Goal: Task Accomplishment & Management: Use online tool/utility

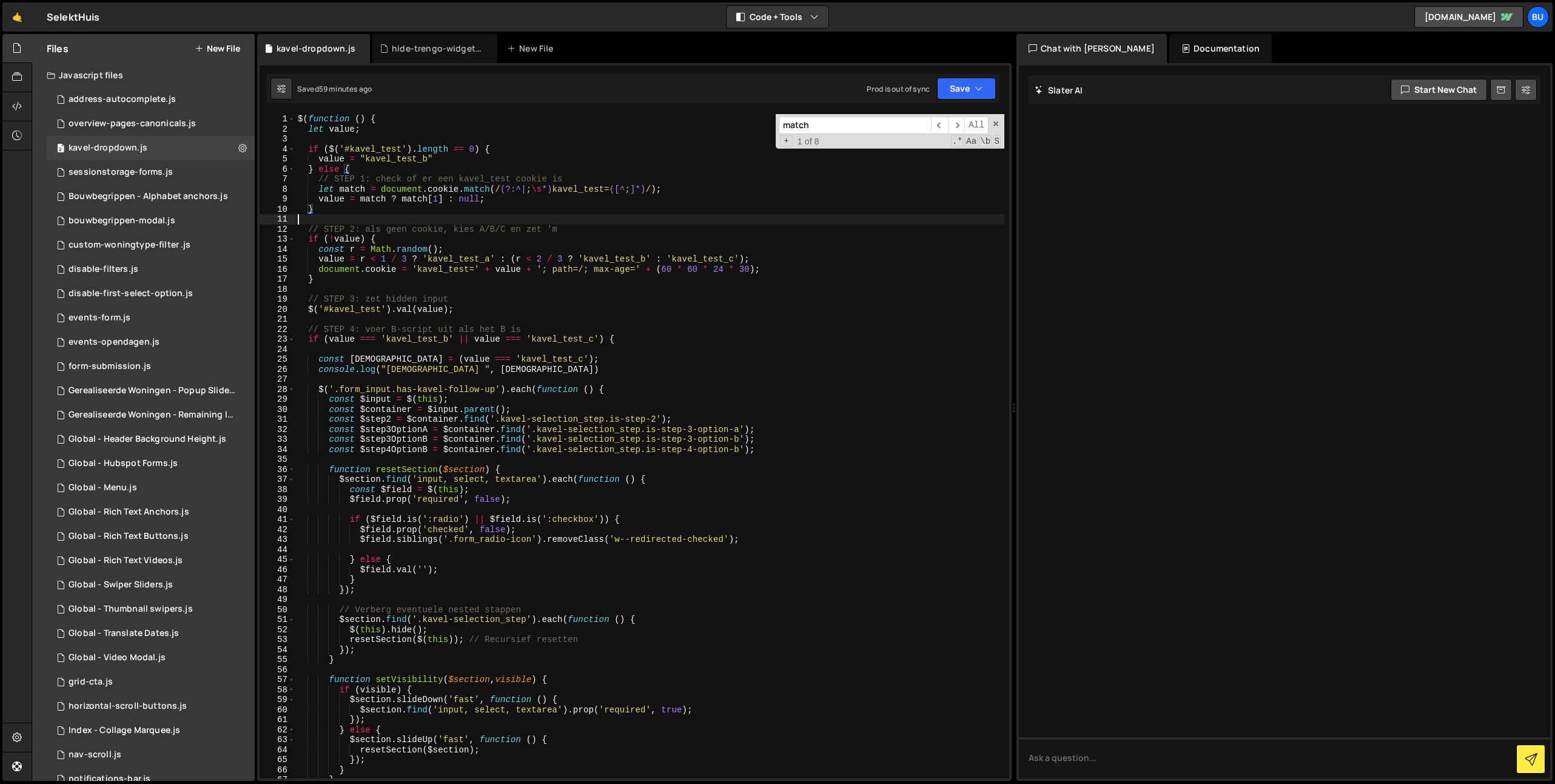
click at [587, 216] on div "$ ( function ( ) { let value ; if ( $ ( '#kavel_test' ) . length == 0 ) { value…" at bounding box center [650, 455] width 709 height 684
click at [631, 207] on div "$ ( function ( ) { let value ; if ( $ ( '#kavel_test' ) . length == 0 ) { value…" at bounding box center [650, 455] width 709 height 684
type textarea "}"
click at [795, 217] on div "$ ( function ( ) { let value ; if ( $ ( '#kavel_test' ) . length == 0 ) { value…" at bounding box center [650, 455] width 709 height 684
click at [826, 200] on div "$ ( function ( ) { let value ; if ( $ ( '#kavel_test' ) . length == 0 ) { value…" at bounding box center [650, 455] width 709 height 684
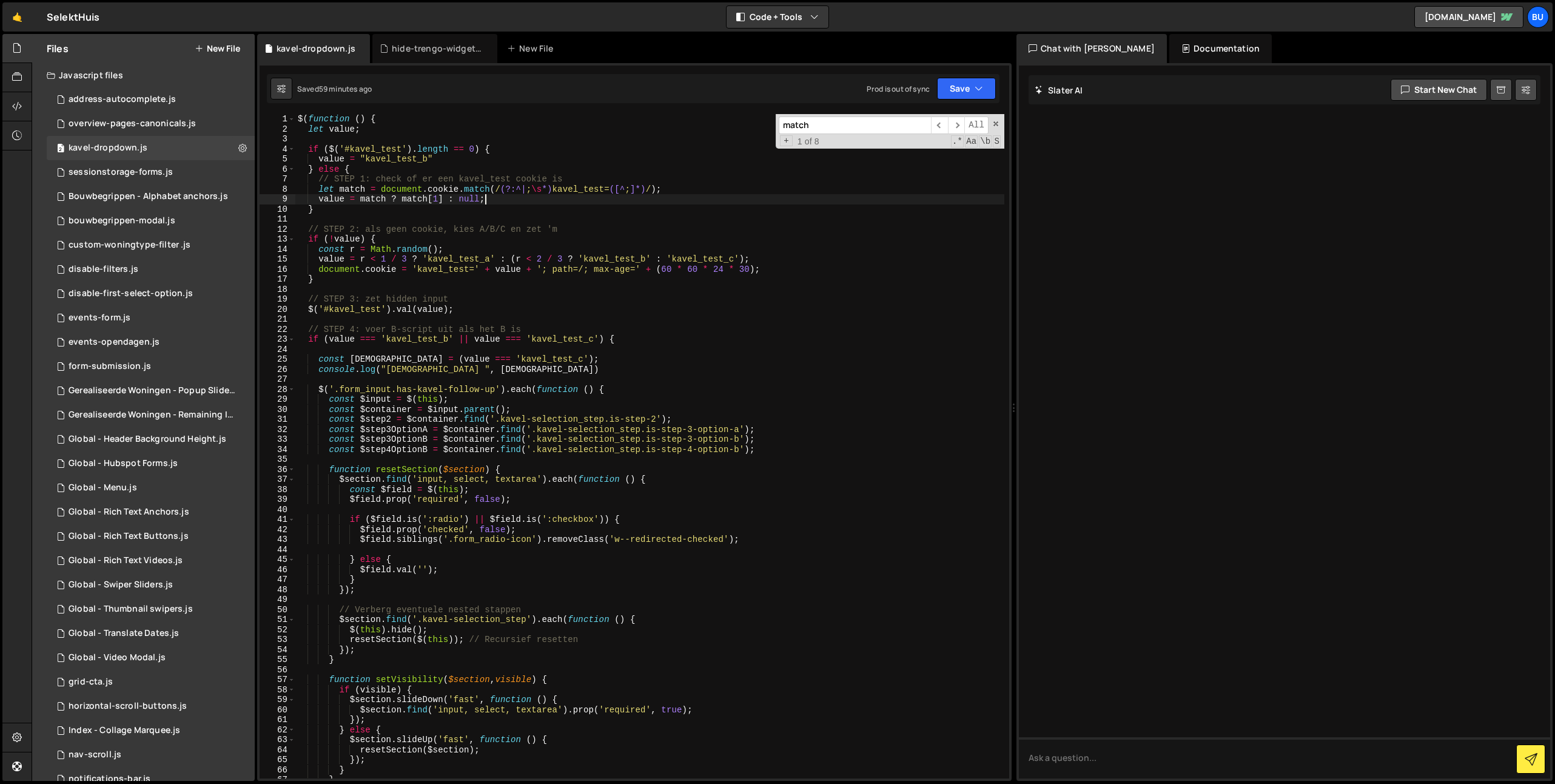
click at [741, 224] on div "$ ( function ( ) { let value ; if ( $ ( '#kavel_test' ) . length == 0 ) { value…" at bounding box center [650, 455] width 709 height 684
click at [800, 191] on div "$ ( function ( ) { let value ; if ( $ ( '#kavel_test' ) . length == 0 ) { value…" at bounding box center [650, 455] width 709 height 684
type textarea "let match = document.cookie.match(/(?:^|;\s*)kavel_test=([^;]*)/);"
click at [719, 217] on div "$ ( function ( ) { let value ; if ( $ ( '#kavel_test' ) . length == 0 ) { value…" at bounding box center [650, 455] width 709 height 684
click at [763, 195] on div "$ ( function ( ) { let value ; if ( $ ( '#kavel_test' ) . length == 0 ) { value…" at bounding box center [650, 455] width 709 height 684
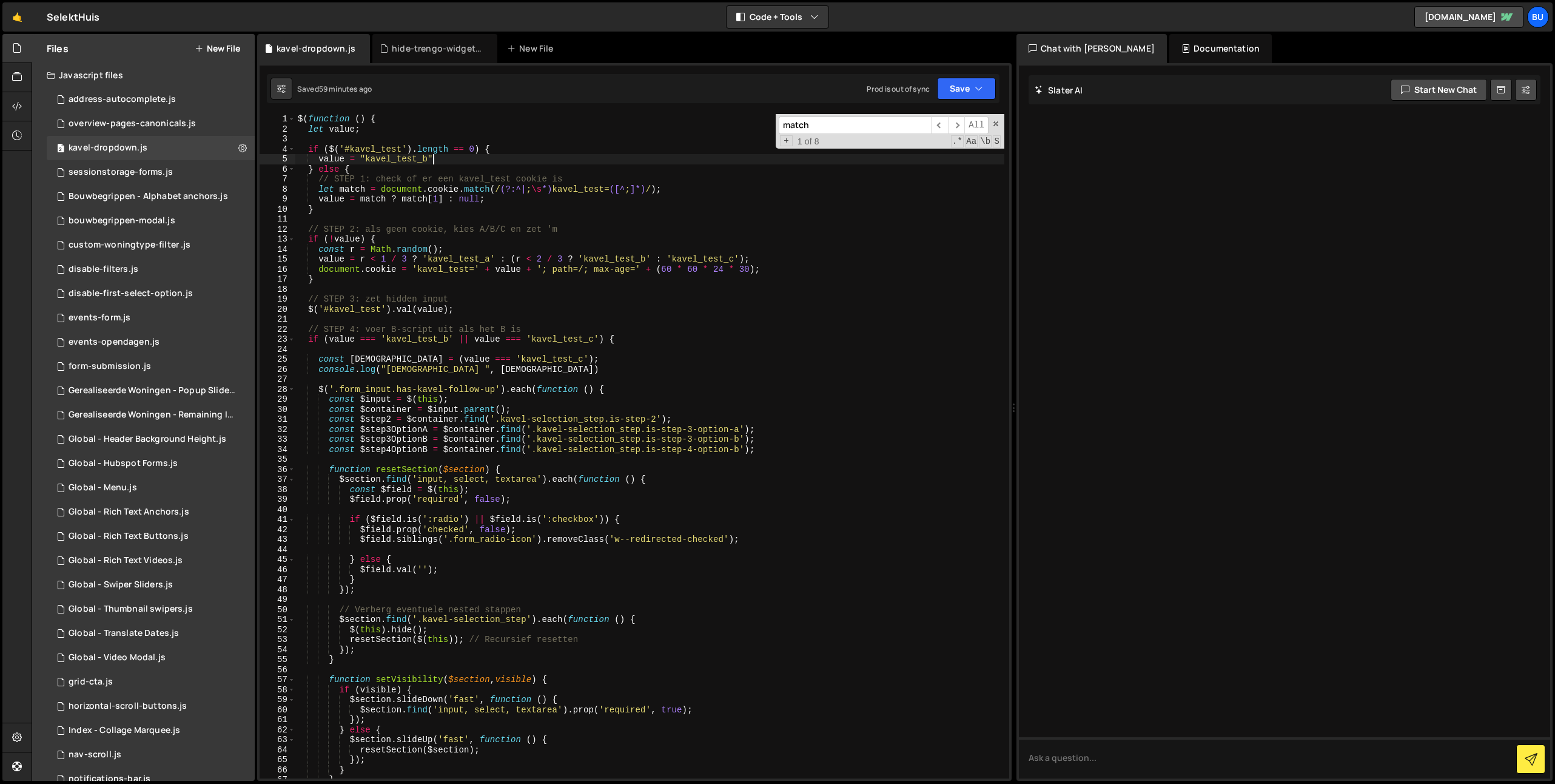
click at [487, 163] on div "$ ( function ( ) { let value ; if ( $ ( '#kavel_test' ) . length == 0 ) { value…" at bounding box center [650, 455] width 709 height 684
click at [506, 198] on div "$ ( function ( ) { let value ; if ( $ ( '#kavel_test' ) . length == 0 ) { value…" at bounding box center [650, 455] width 709 height 684
click at [527, 179] on div "$ ( function ( ) { let value ; if ( $ ( '#kavel_test' ) . length == 0 ) { value…" at bounding box center [650, 455] width 709 height 684
click at [511, 199] on div "$ ( function ( ) { let value ; if ( $ ( '#kavel_test' ) . length == 0 ) { value…" at bounding box center [650, 455] width 709 height 684
click at [534, 175] on div "$ ( function ( ) { let value ; if ( $ ( '#kavel_test' ) . length == 0 ) { value…" at bounding box center [650, 455] width 709 height 684
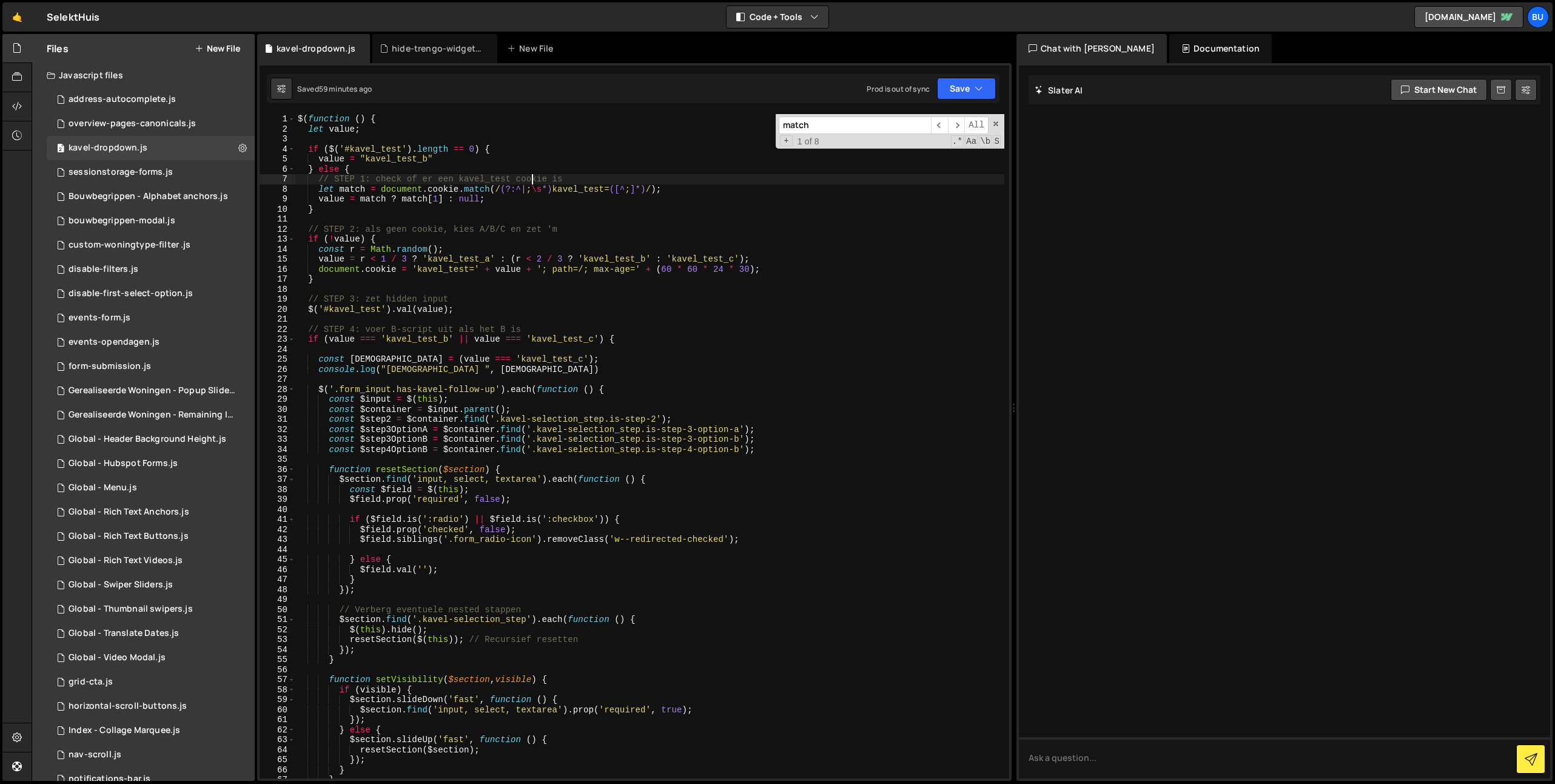
click at [511, 203] on div "$ ( function ( ) { let value ; if ( $ ( '#kavel_test' ) . length == 0 ) { value…" at bounding box center [650, 455] width 709 height 684
type textarea "value = match ? match[1] : null;"
click at [981, 91] on icon "button" at bounding box center [978, 88] width 8 height 12
drag, startPoint x: 936, startPoint y: 126, endPoint x: 957, endPoint y: 5, distance: 122.8
click at [936, 126] on div "Saved 1 hour ago" at bounding box center [925, 132] width 126 height 15
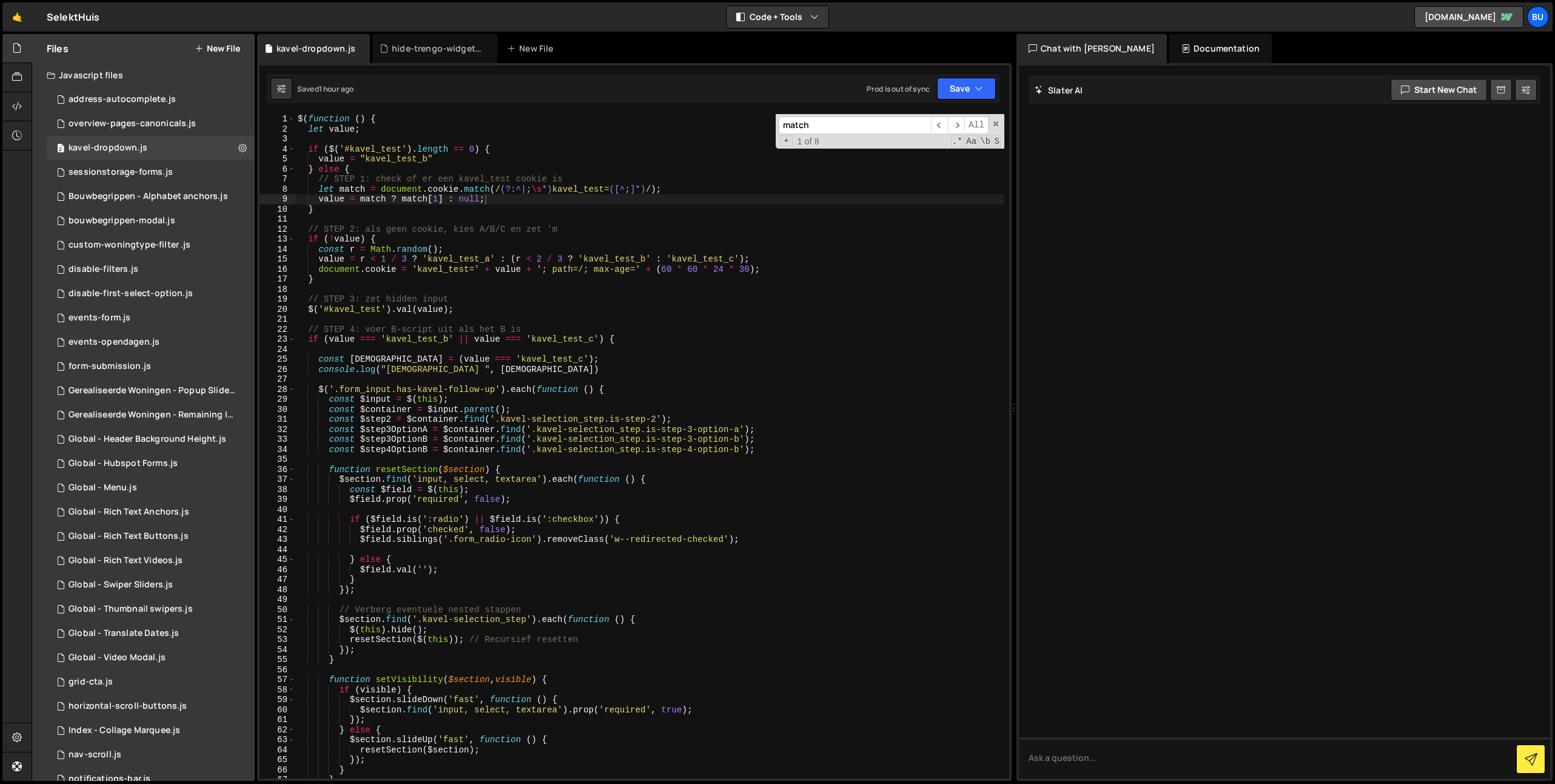
click at [628, 219] on div "$ ( function ( ) { let value ; if ( $ ( '#kavel_test' ) . length == 0 ) { value…" at bounding box center [650, 455] width 709 height 684
click at [424, 287] on div "$ ( function ( ) { let value ; if ( $ ( '#kavel_test' ) . length == 0 ) { value…" at bounding box center [650, 455] width 709 height 684
click at [449, 283] on div "$ ( function ( ) { let value ; if ( $ ( '#kavel_test' ) . length == 0 ) { value…" at bounding box center [650, 455] width 709 height 684
click at [538, 189] on div "$ ( function ( ) { let value ; if ( $ ( '#kavel_test' ) . length == 0 ) { value…" at bounding box center [650, 455] width 709 height 684
click at [584, 167] on div "$ ( function ( ) { let value ; if ( $ ( '#kavel_test' ) . length == 0 ) { value…" at bounding box center [650, 455] width 709 height 684
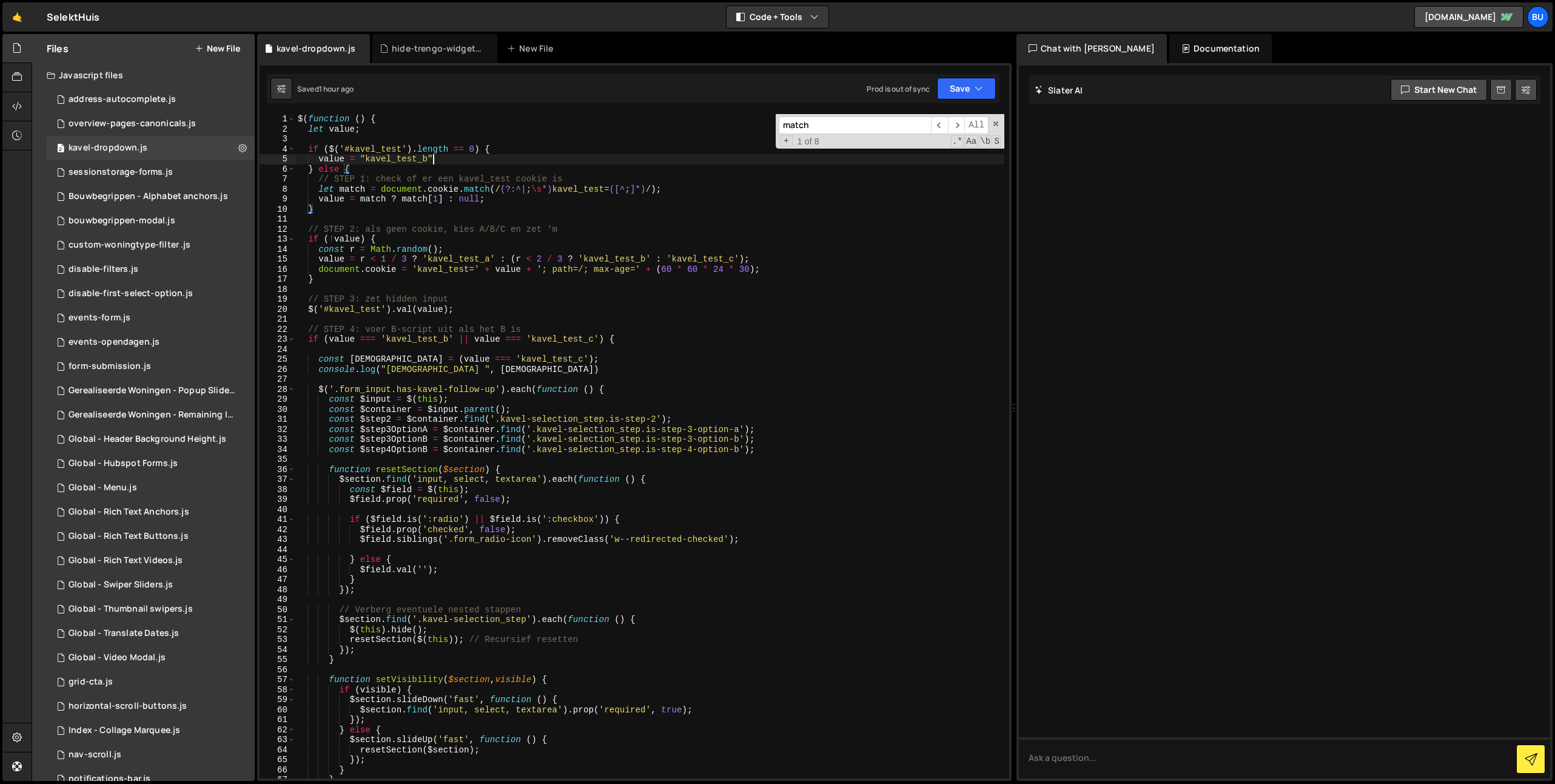
drag, startPoint x: 597, startPoint y: 161, endPoint x: 585, endPoint y: 153, distance: 14.4
click at [597, 161] on div "$ ( function ( ) { let value ; if ( $ ( '#kavel_test' ) . length == 0 ) { value…" at bounding box center [650, 455] width 709 height 684
type textarea "value = "kavel_test_b""
click at [485, 138] on div "$ ( function ( ) { let value ; if ( $ ( '#kavel_test' ) . length == 0 ) { value…" at bounding box center [650, 455] width 709 height 684
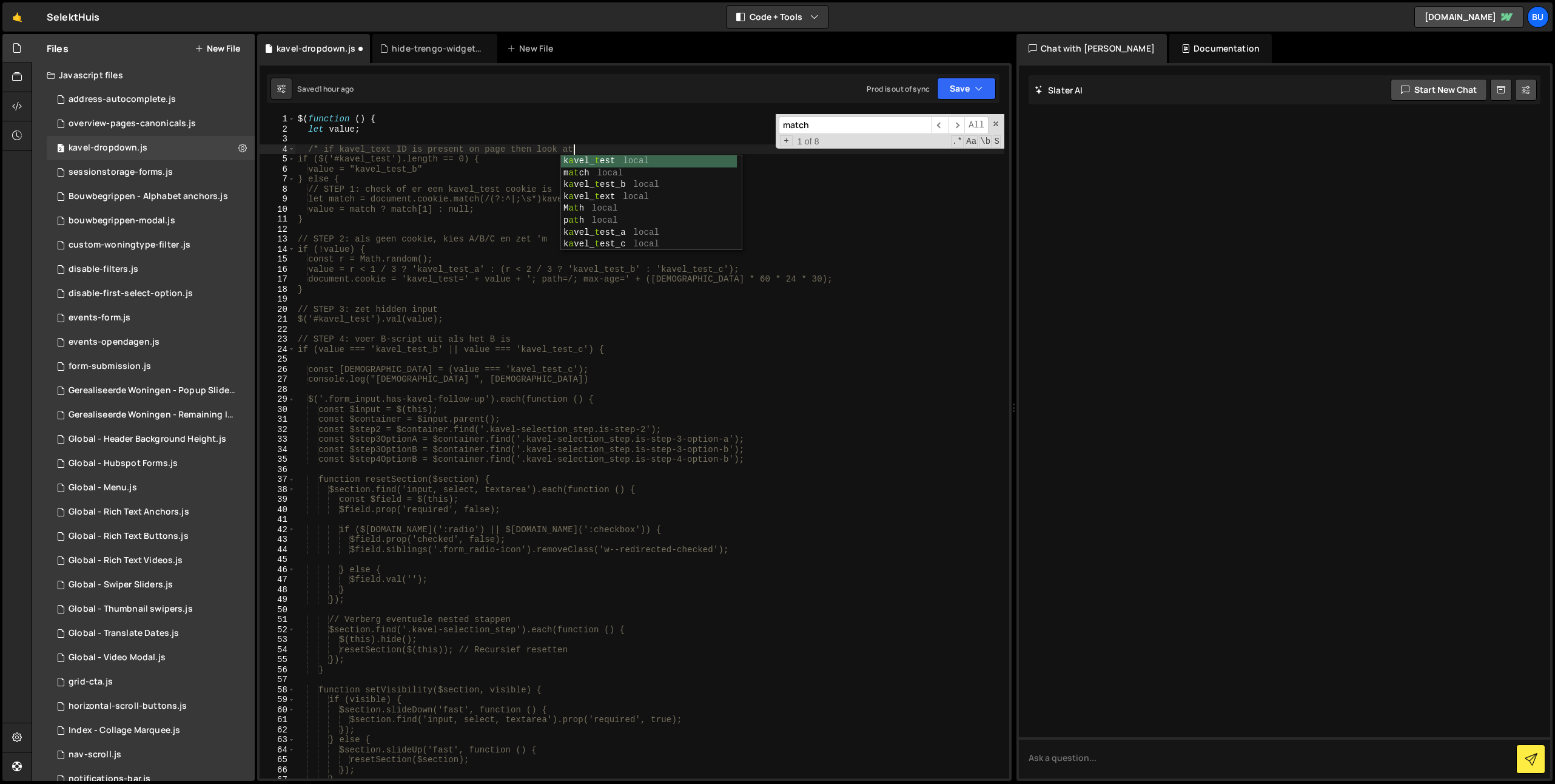
scroll to position [0, 19]
type textarea "/* if kavel_text ID is present on page then look at"
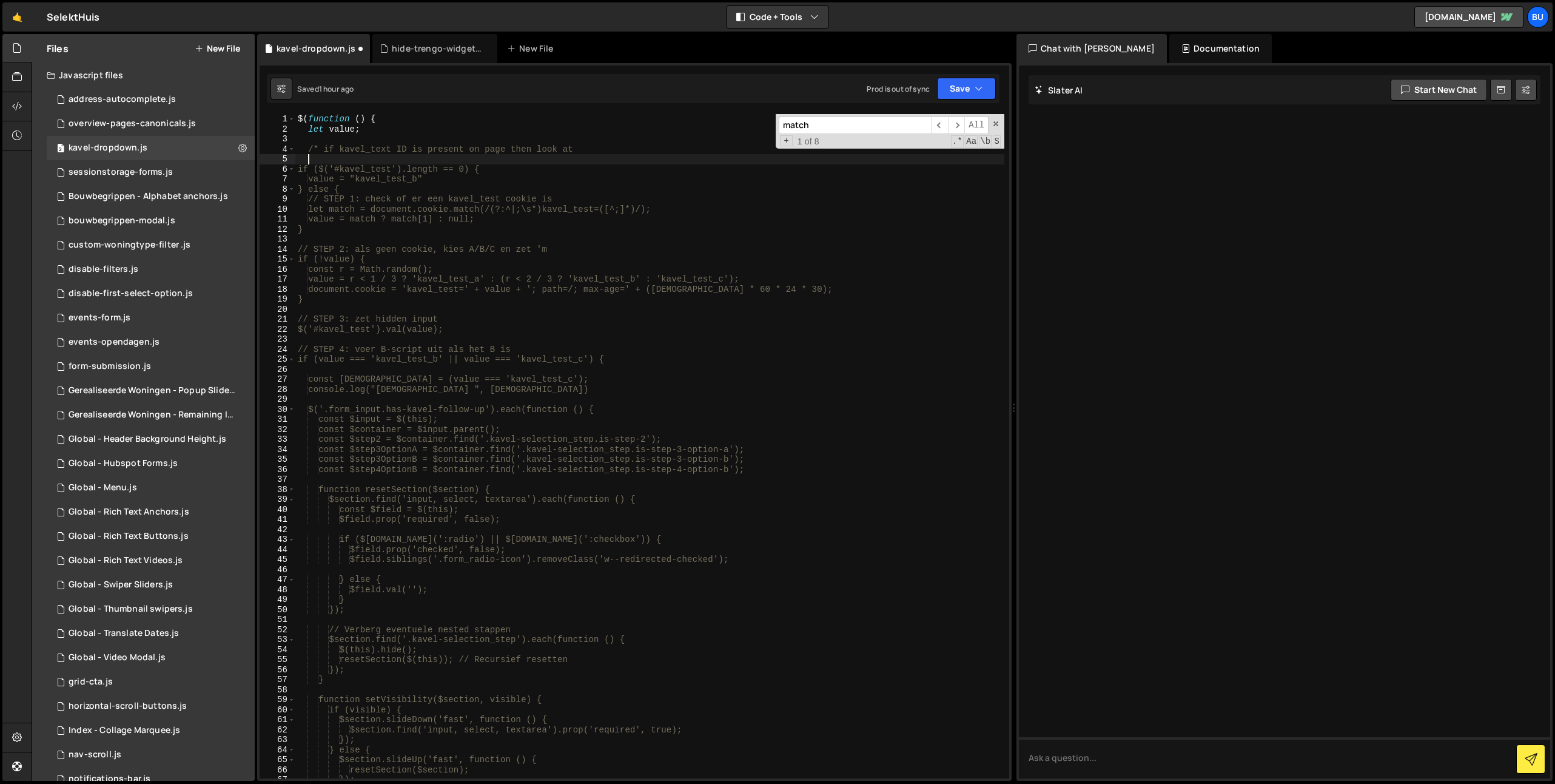
click at [469, 158] on div "$ ( function ( ) { let value ; /* if kavel_text ID is present on page then look…" at bounding box center [650, 455] width 709 height 684
type textarea "if kavel_text ID is present on page then use or set cookie."
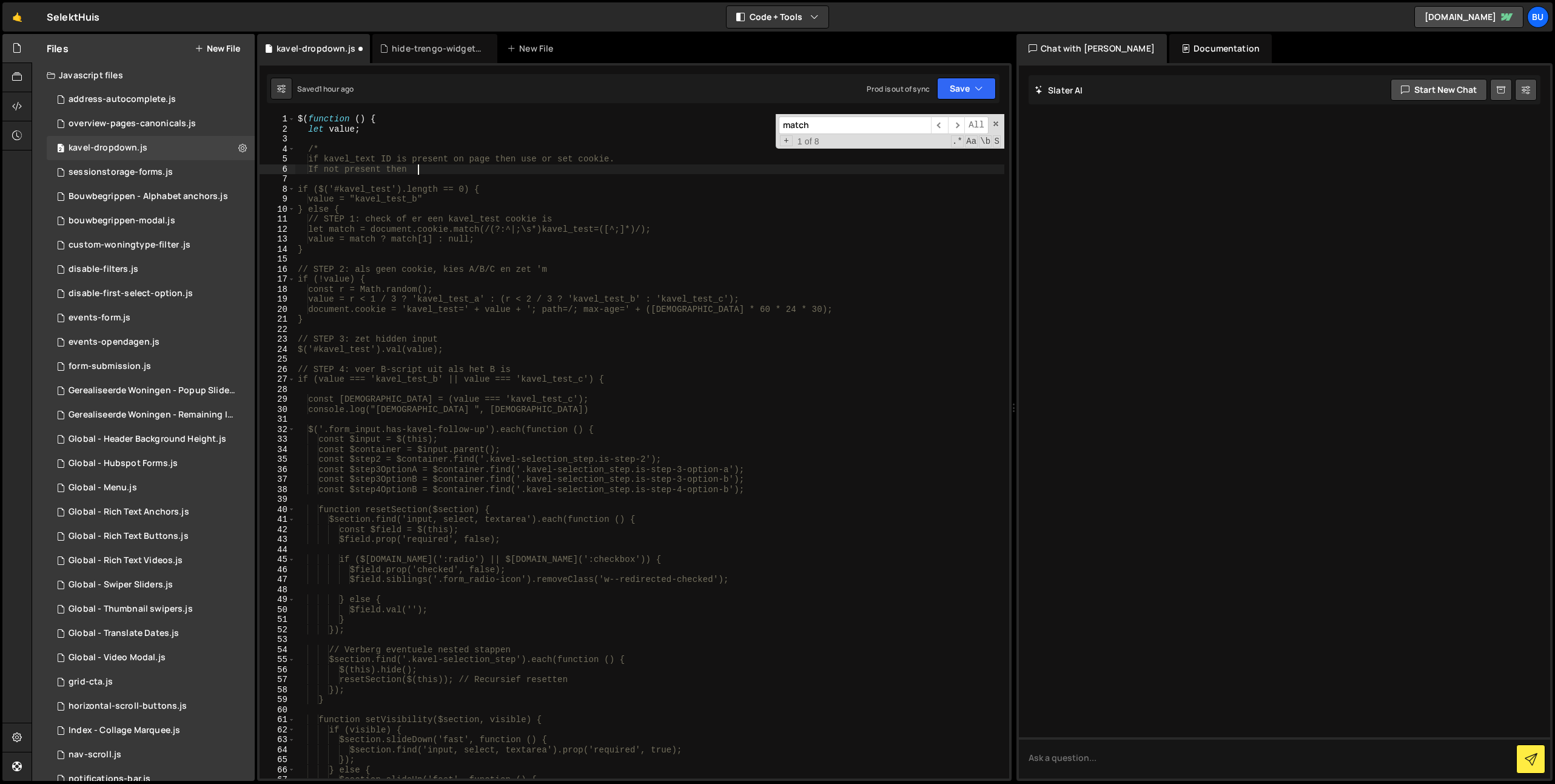
scroll to position [0, 7]
type textarea "If kavel_text ID is present on page then use or set cookie."
click at [559, 175] on div "$ ( function ( ) { let value ; /* If kavel_text ID is present on page then use …" at bounding box center [650, 455] width 709 height 684
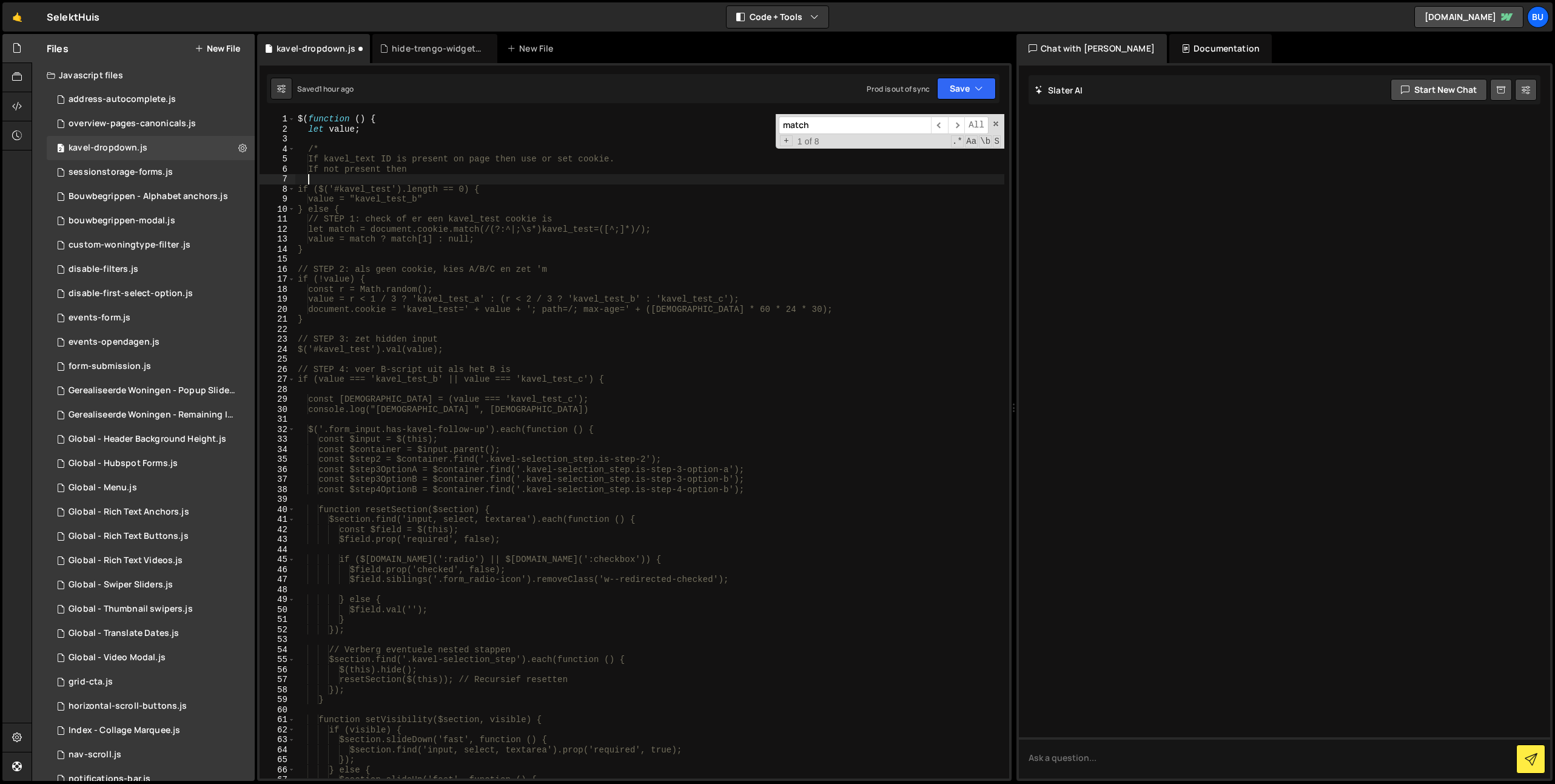
click at [554, 174] on div "$ ( function ( ) { let value ; /* If kavel_text ID is present on page then use …" at bounding box center [650, 455] width 709 height 684
click at [563, 168] on div "$ ( function ( ) { let value ; /* If kavel_text ID is present on page then use …" at bounding box center [650, 455] width 709 height 684
click at [381, 157] on div "$ ( function ( ) { let value ; /* If kavel_text ID is present on page then use …" at bounding box center [650, 455] width 709 height 684
click at [577, 161] on div "$ ( function ( ) { let value ; /* If kavel_test ID is present on page then use …" at bounding box center [650, 455] width 709 height 684
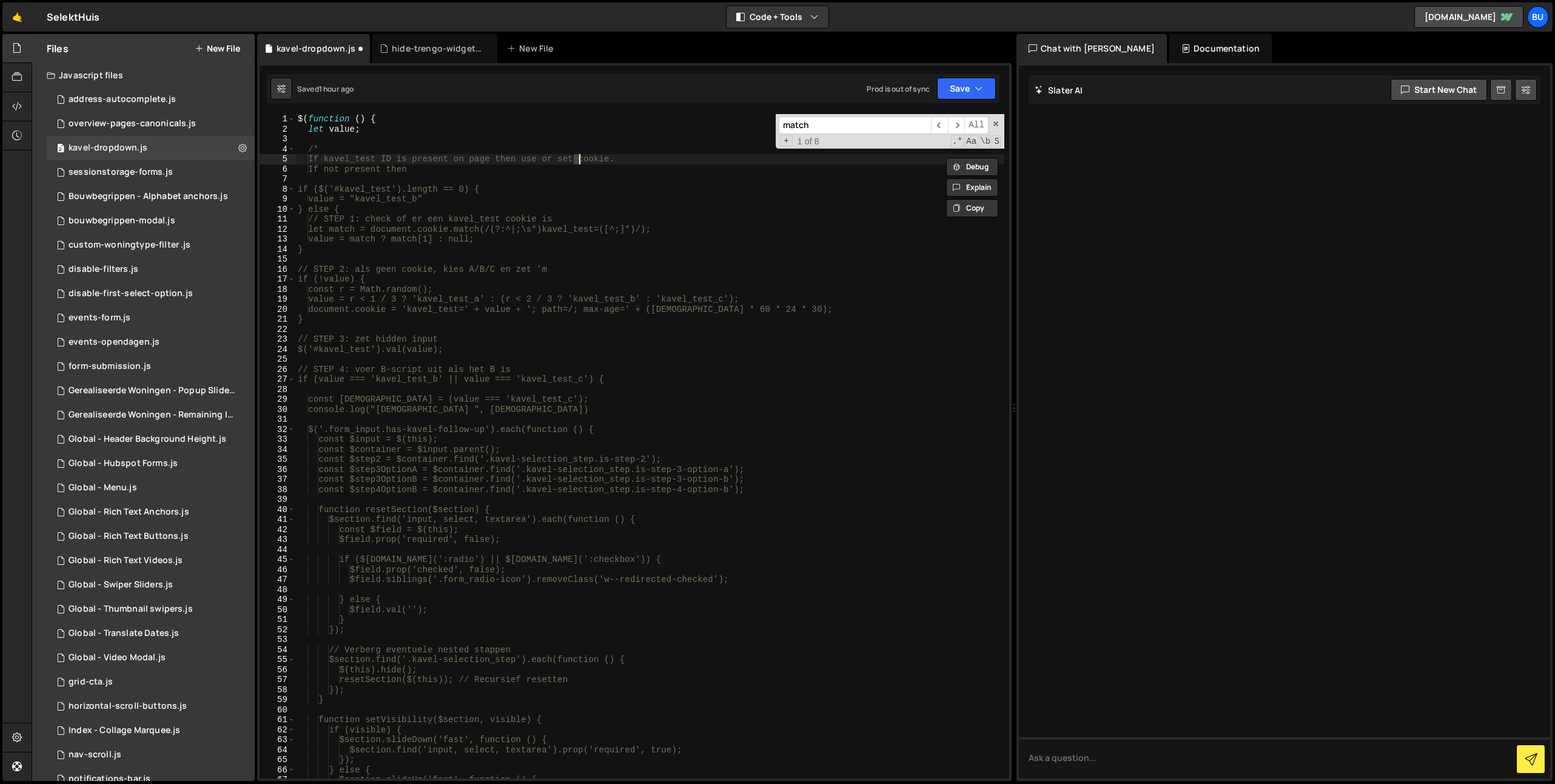
click at [641, 161] on div "$ ( function ( ) { let value ; /* If kavel_test ID is present on page then use …" at bounding box center [650, 455] width 709 height 684
click at [529, 161] on div "$ ( function ( ) { let value ; /* If kavel_test ID is present on page then use …" at bounding box center [650, 455] width 709 height 684
click at [467, 173] on div "$ ( function ( ) { let value ; /* If kavel_test ID is present on page then do A…" at bounding box center [650, 455] width 709 height 684
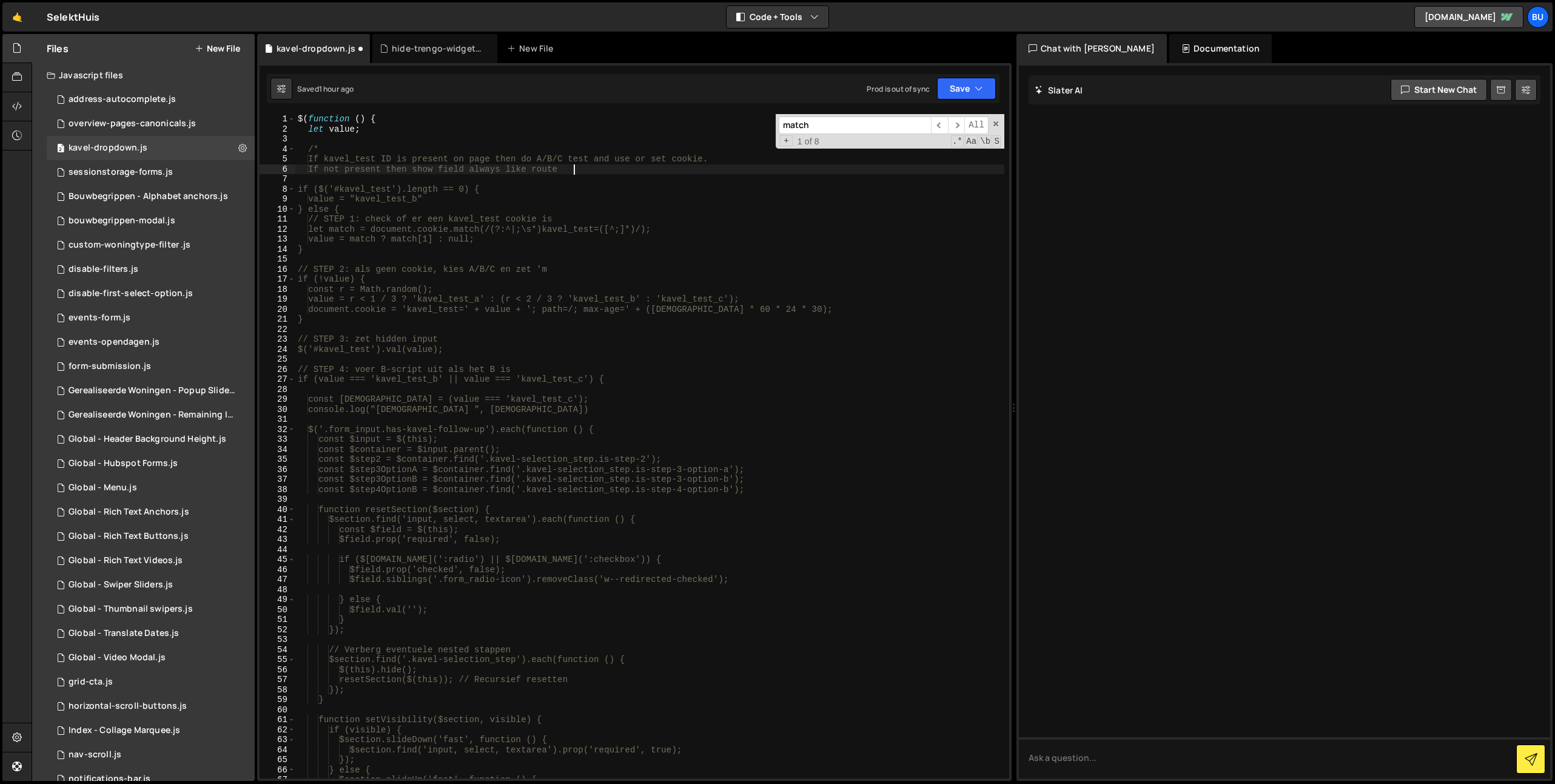
click at [401, 200] on div "$ ( function ( ) { let value ; /* If kavel_test ID is present on page then do A…" at bounding box center [650, 455] width 709 height 684
type textarea "value = "kavel_test_b""
click at [401, 200] on div "$ ( function ( ) { let value ; /* If kavel_test ID is present on page then do A…" at bounding box center [650, 455] width 709 height 684
click at [604, 175] on div "$ ( function ( ) { let value ; /* If kavel_test ID is present on page then do A…" at bounding box center [650, 455] width 709 height 684
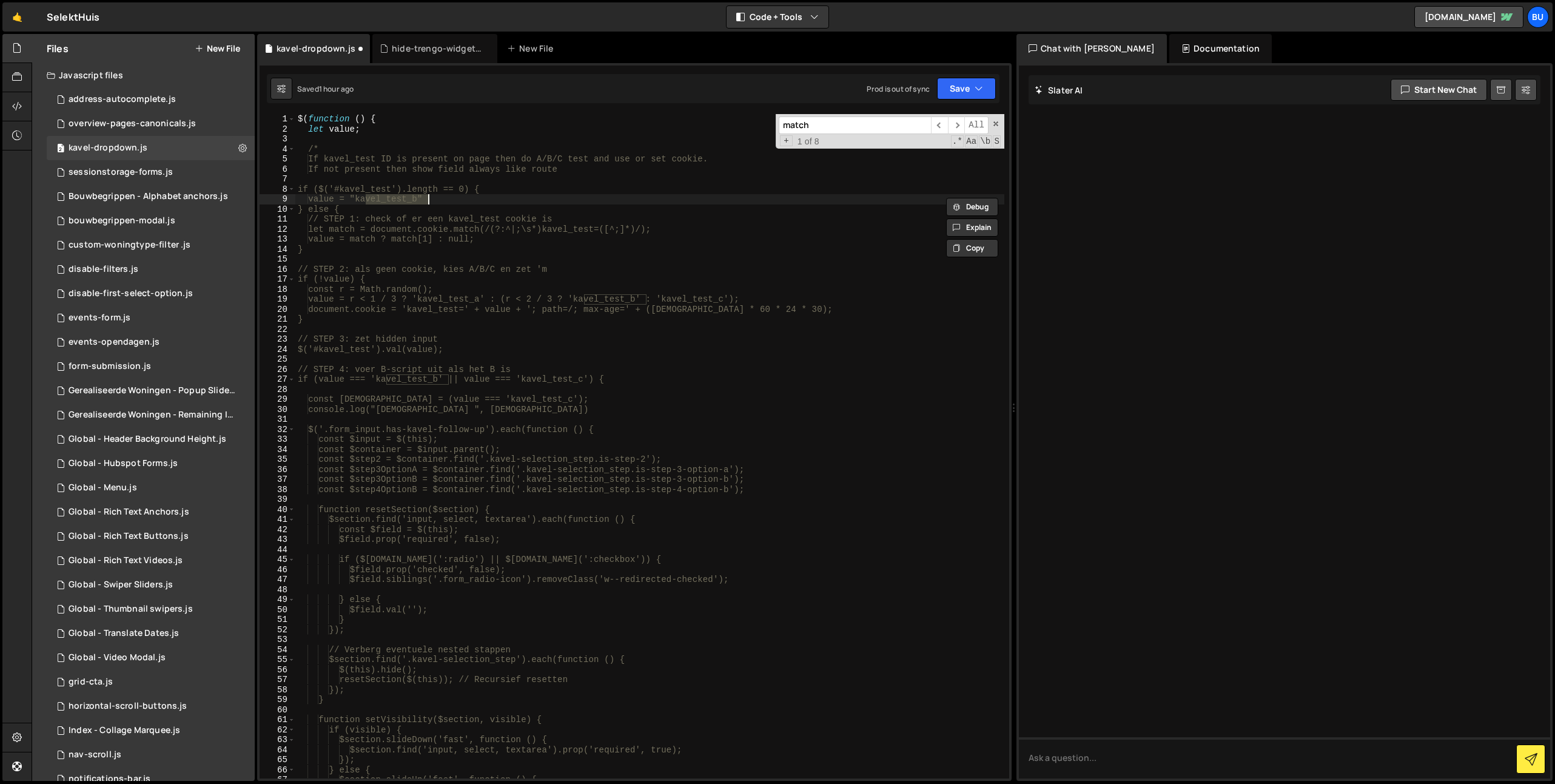
scroll to position [0, 0]
click at [617, 165] on div "$ ( function ( ) { let value ; /* If kavel_test ID is present on page then do A…" at bounding box center [650, 455] width 709 height 684
paste textarea "kavel_test_b)"
click at [620, 195] on div "$ ( function ( ) { let value ; /* If kavel_test ID is present on page then do A…" at bounding box center [650, 455] width 709 height 684
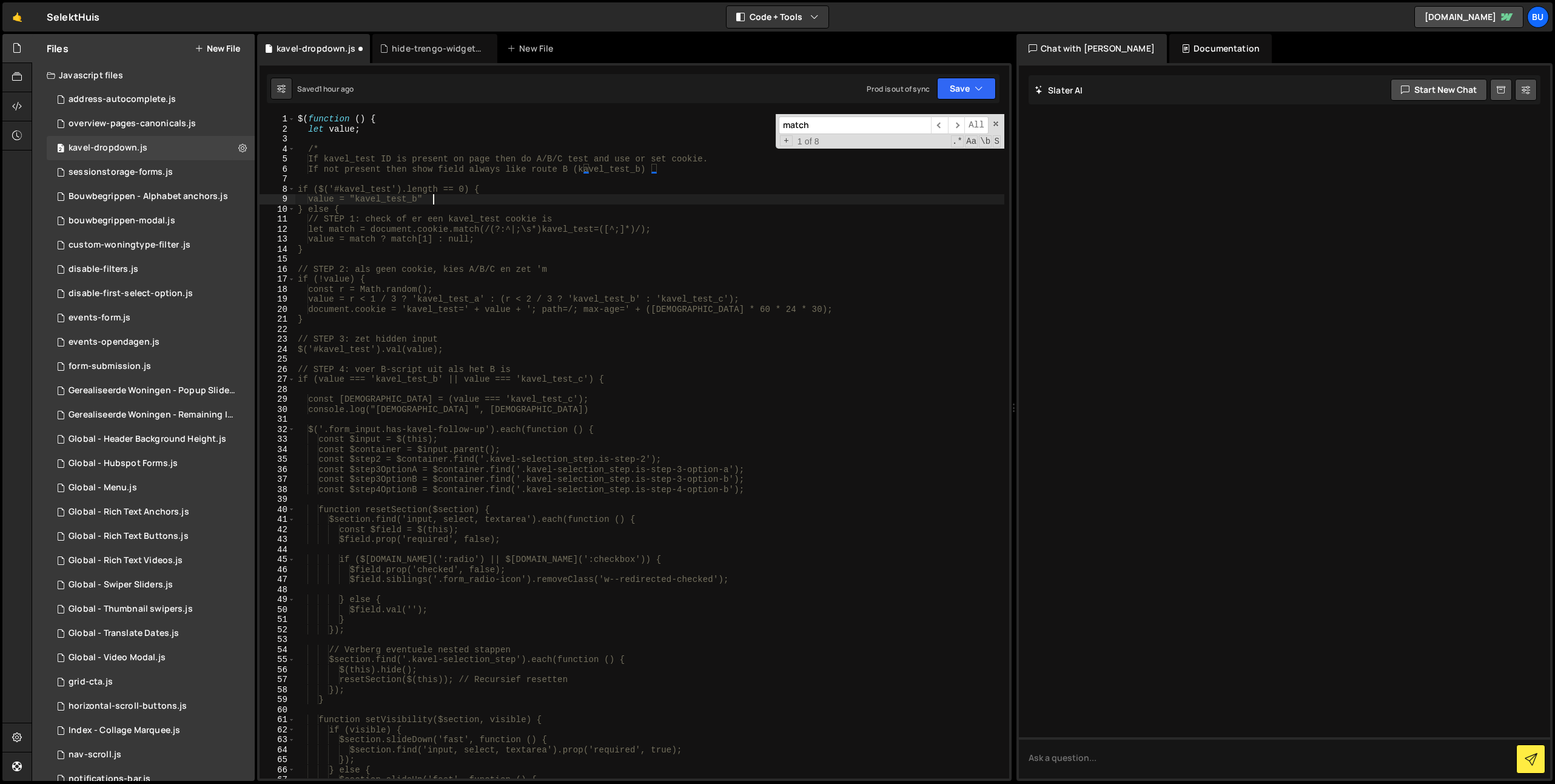
scroll to position [0, 8]
click at [690, 172] on div "$ ( function ( ) { let value ; /* If kavel_test ID is present on page then do A…" at bounding box center [650, 455] width 709 height 684
type textarea "If not present then show field always like route B (kavel_test_b)"
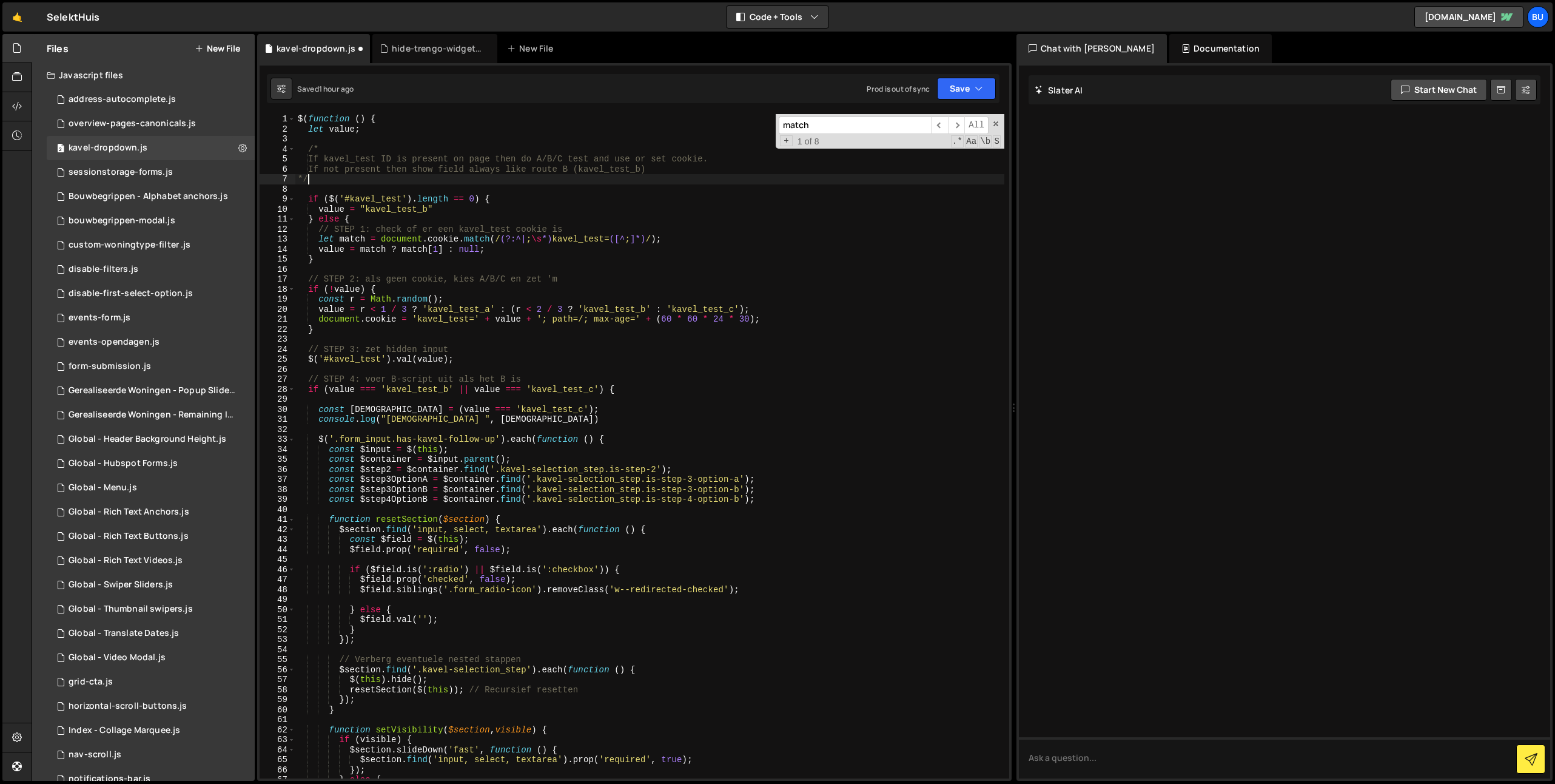
scroll to position [0, 1]
drag, startPoint x: 678, startPoint y: 169, endPoint x: 659, endPoint y: 162, distance: 20.2
click at [678, 170] on div "$ ( function ( ) { let value ; /* If kavel_test ID is present on page then do A…" at bounding box center [650, 455] width 709 height 684
type textarea "If not present then show field always like route B (kavel_test_b)."
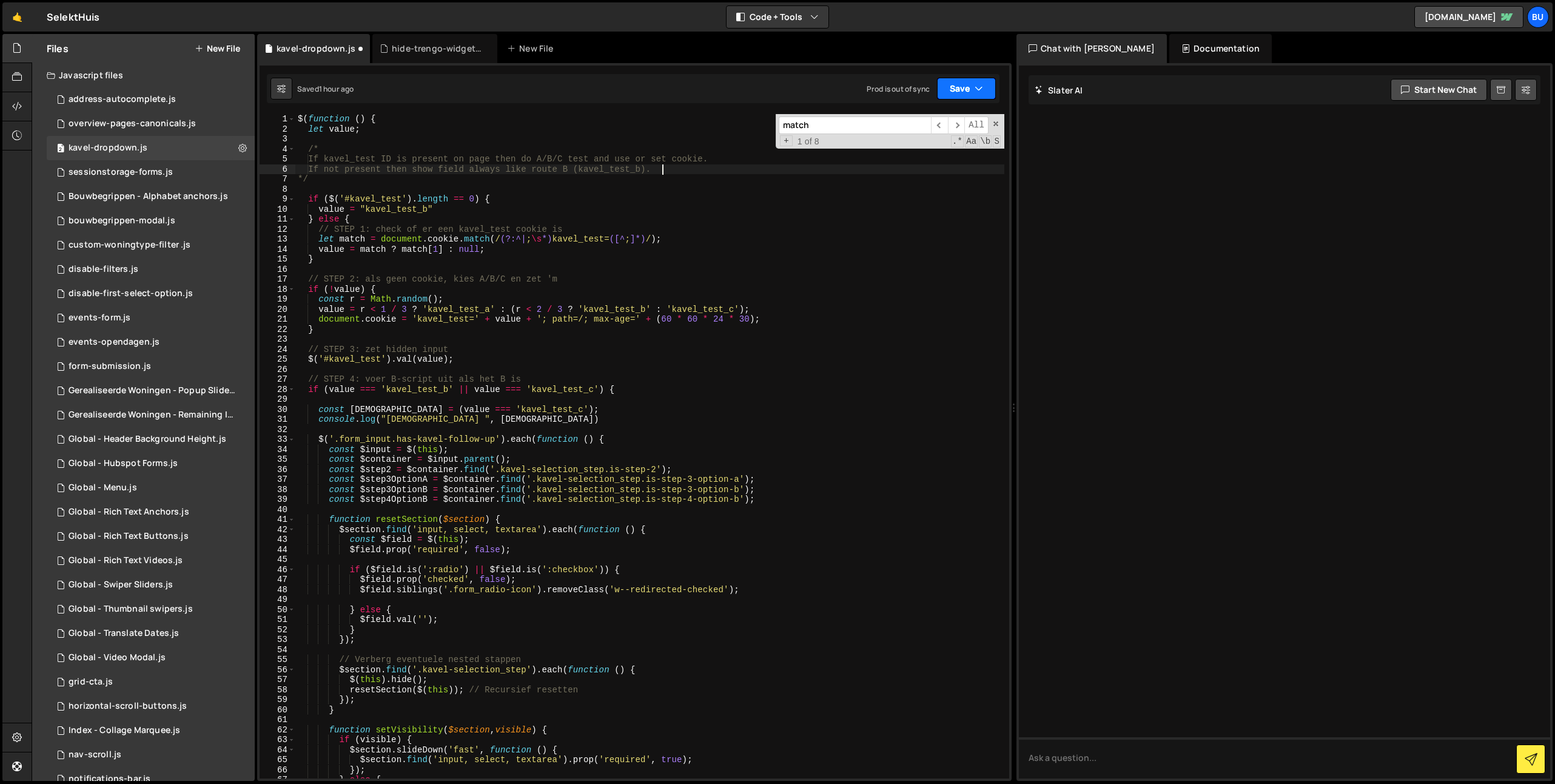
click at [974, 86] on button "Save" at bounding box center [966, 88] width 59 height 21
drag, startPoint x: 944, startPoint y: 115, endPoint x: 952, endPoint y: 105, distance: 12.8
click at [945, 115] on div "Save to Staging S" at bounding box center [925, 118] width 126 height 12
click at [971, 94] on button "Save" at bounding box center [966, 88] width 59 height 21
click at [943, 119] on div "Save to Staging S" at bounding box center [925, 118] width 126 height 12
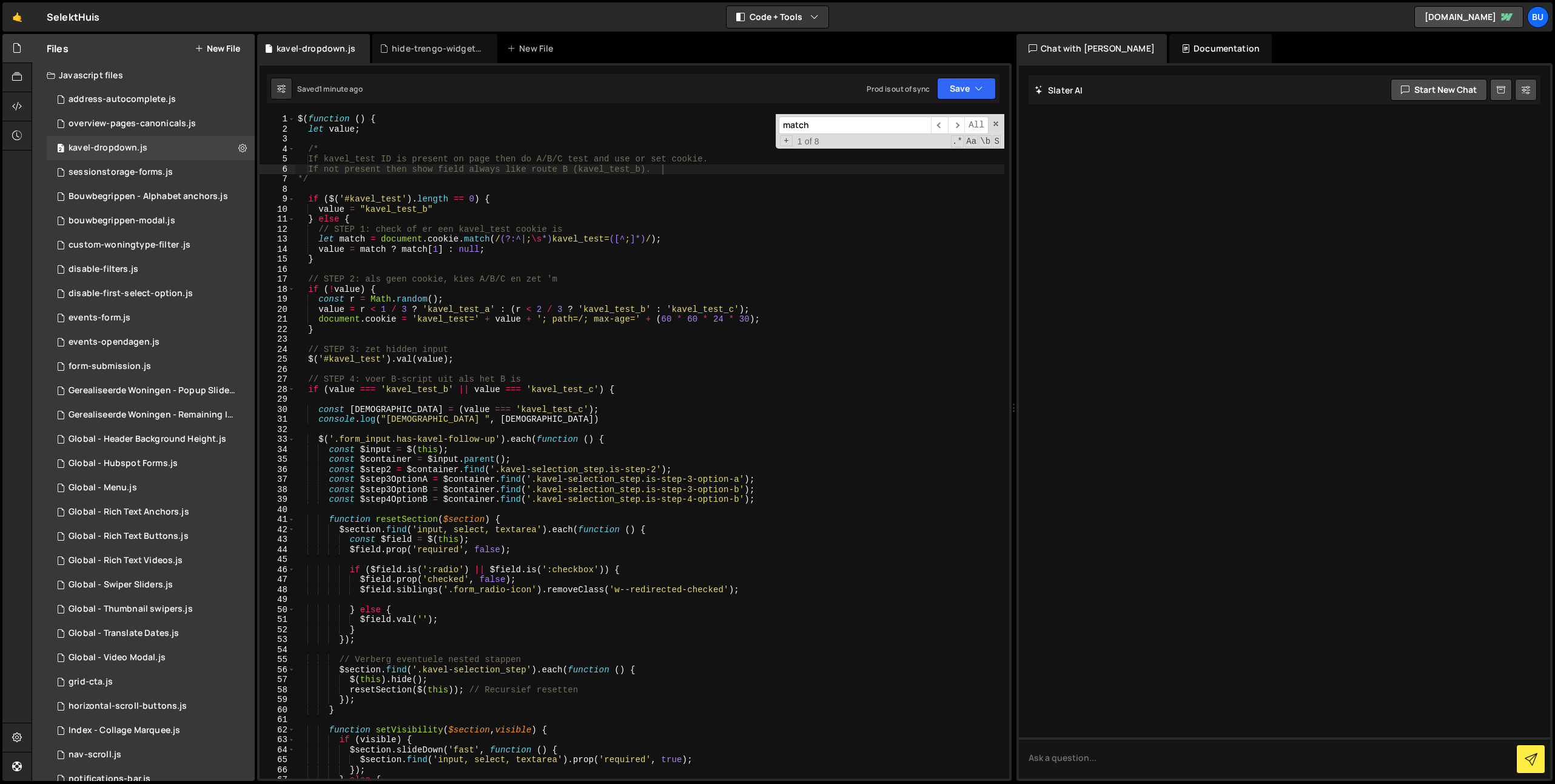
scroll to position [18, 0]
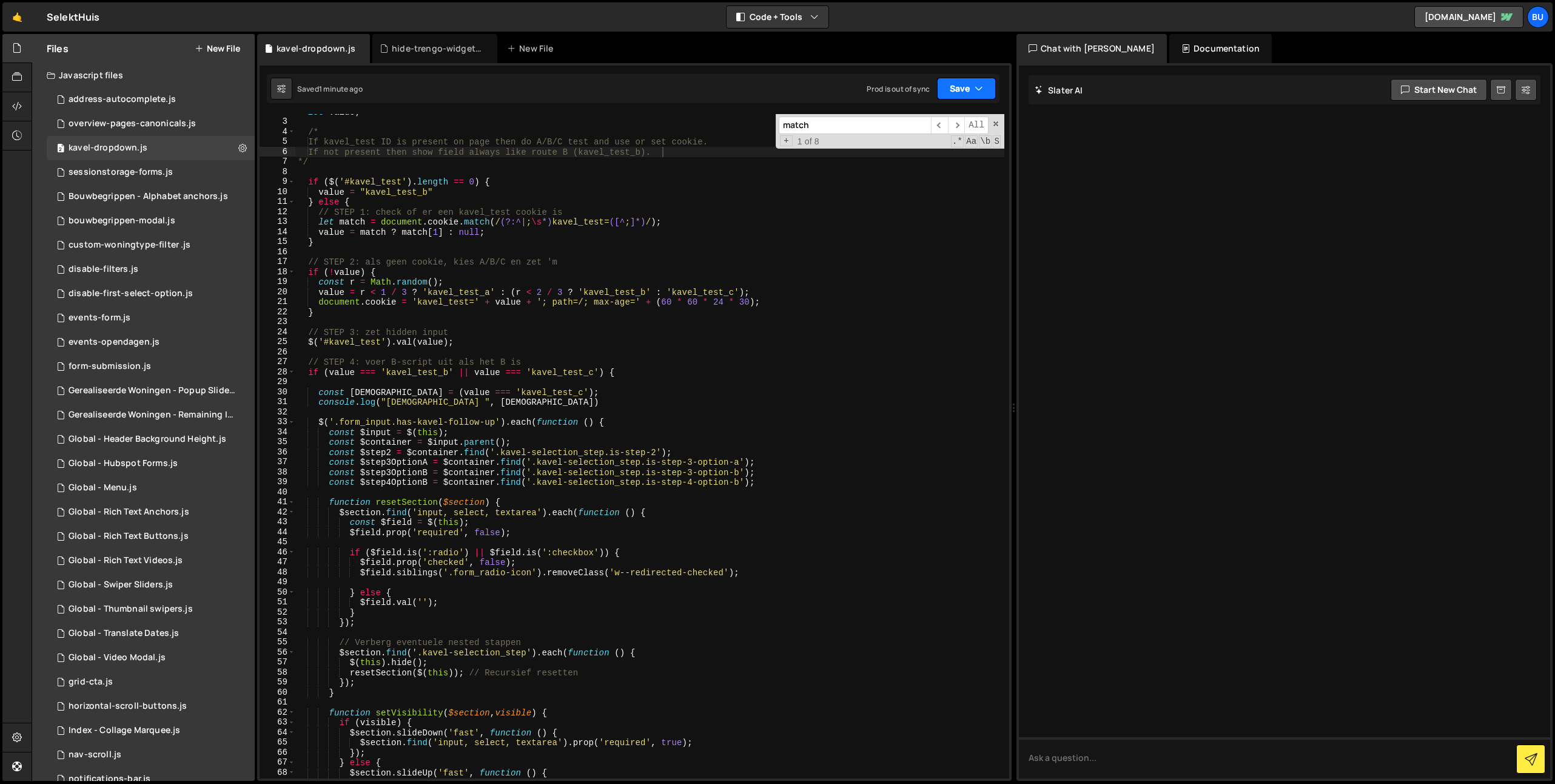
click at [961, 86] on button "Save" at bounding box center [966, 88] width 59 height 21
drag, startPoint x: 946, startPoint y: 161, endPoint x: 944, endPoint y: 153, distance: 8.2
click at [946, 161] on div "Save to Production S" at bounding box center [925, 157] width 126 height 12
